Goal: Check status: Check status

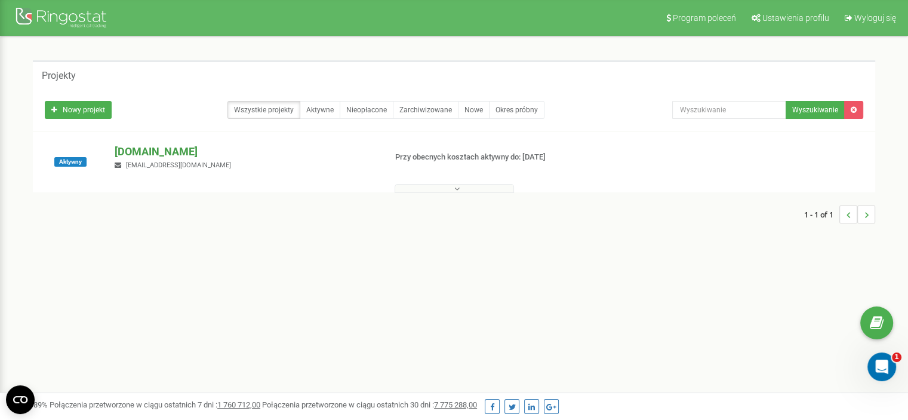
click at [149, 149] on p "[DOMAIN_NAME]" at bounding box center [245, 152] width 261 height 16
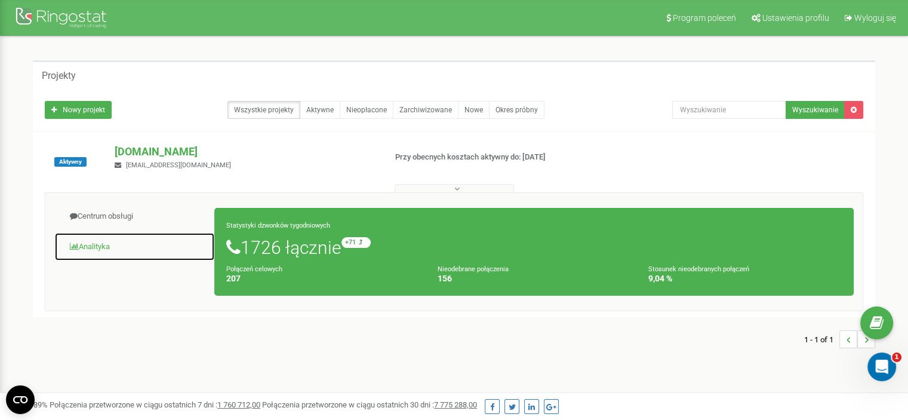
click at [80, 245] on link "Analityka" at bounding box center [134, 246] width 161 height 29
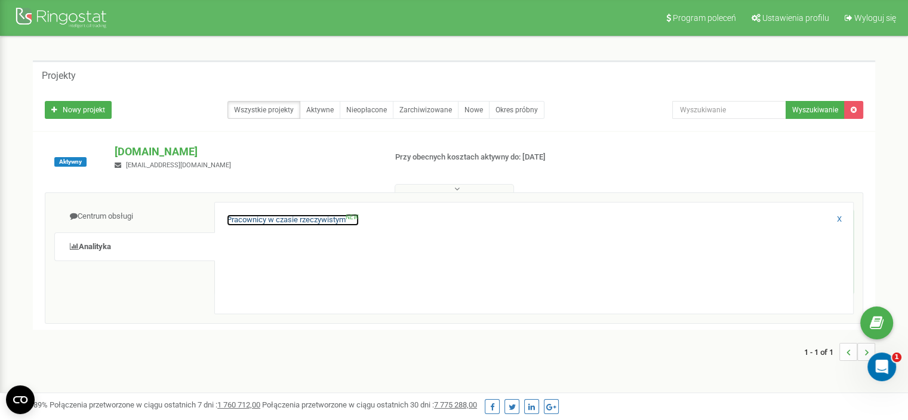
click at [303, 220] on link "Pracownicy w czasie rzeczywistym NEW" at bounding box center [293, 219] width 132 height 11
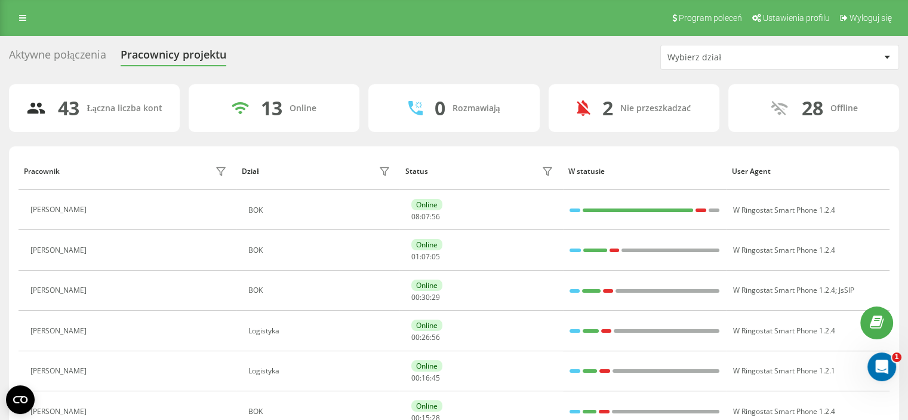
click at [741, 62] on div "Wybierz dział" at bounding box center [780, 57] width 238 height 24
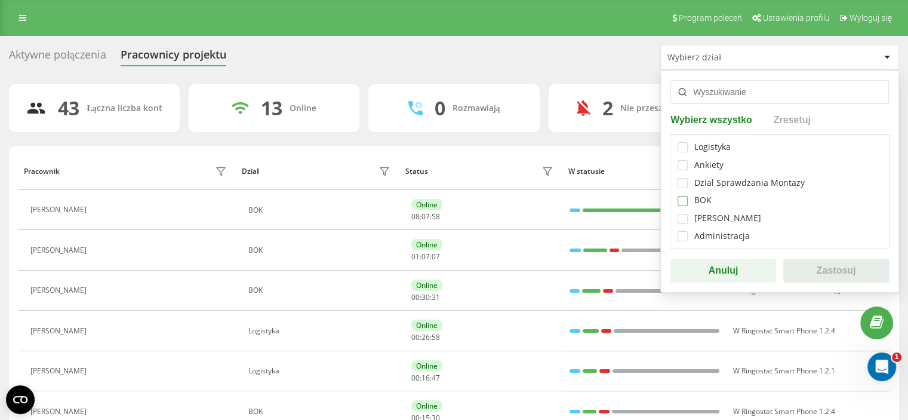
click at [680, 196] on label at bounding box center [683, 196] width 10 height 0
checkbox input "true"
click at [803, 269] on button "Zastosuj" at bounding box center [837, 271] width 106 height 24
